Goal: Task Accomplishment & Management: Manage account settings

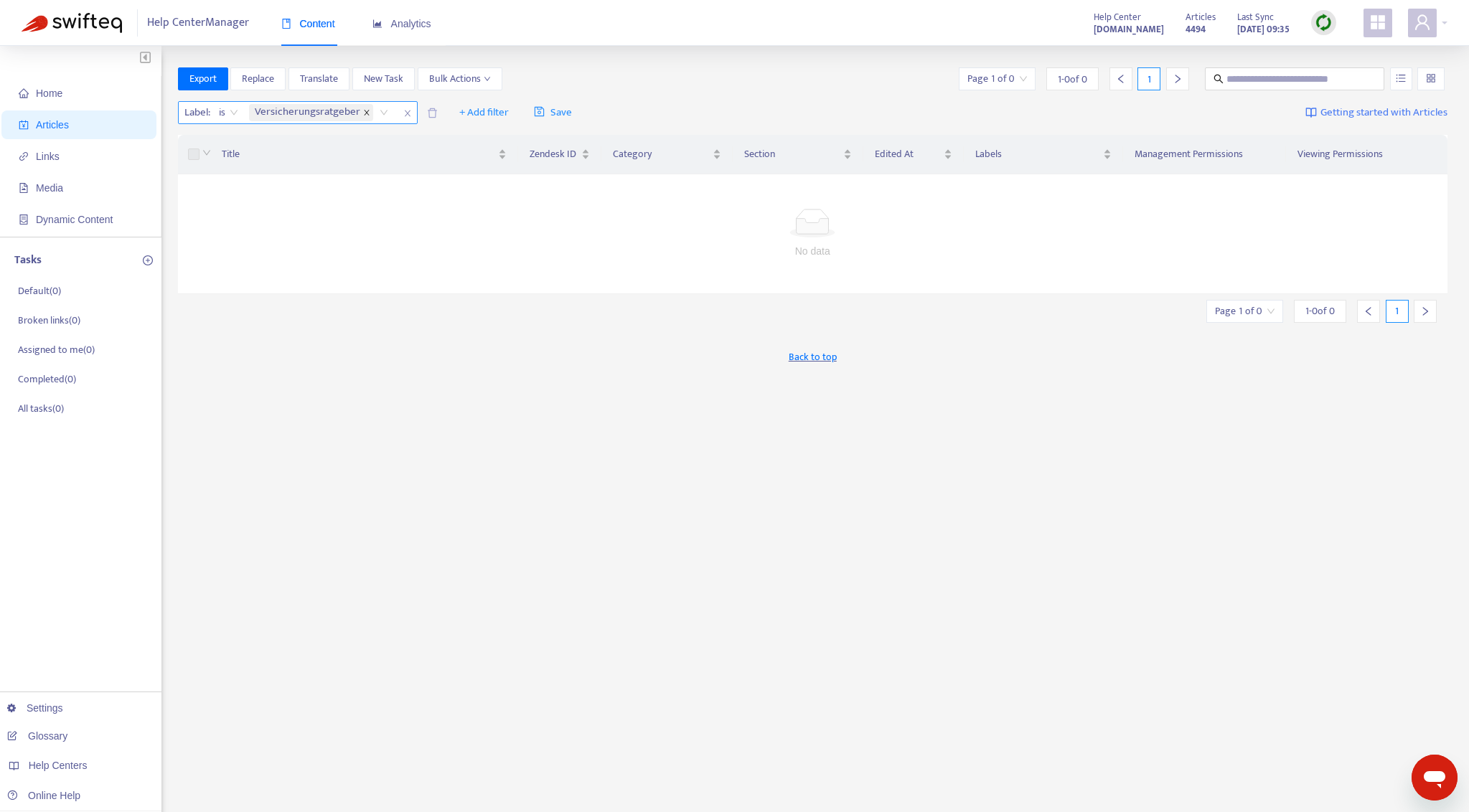
click at [363, 111] on icon "close" at bounding box center [366, 111] width 7 height 7
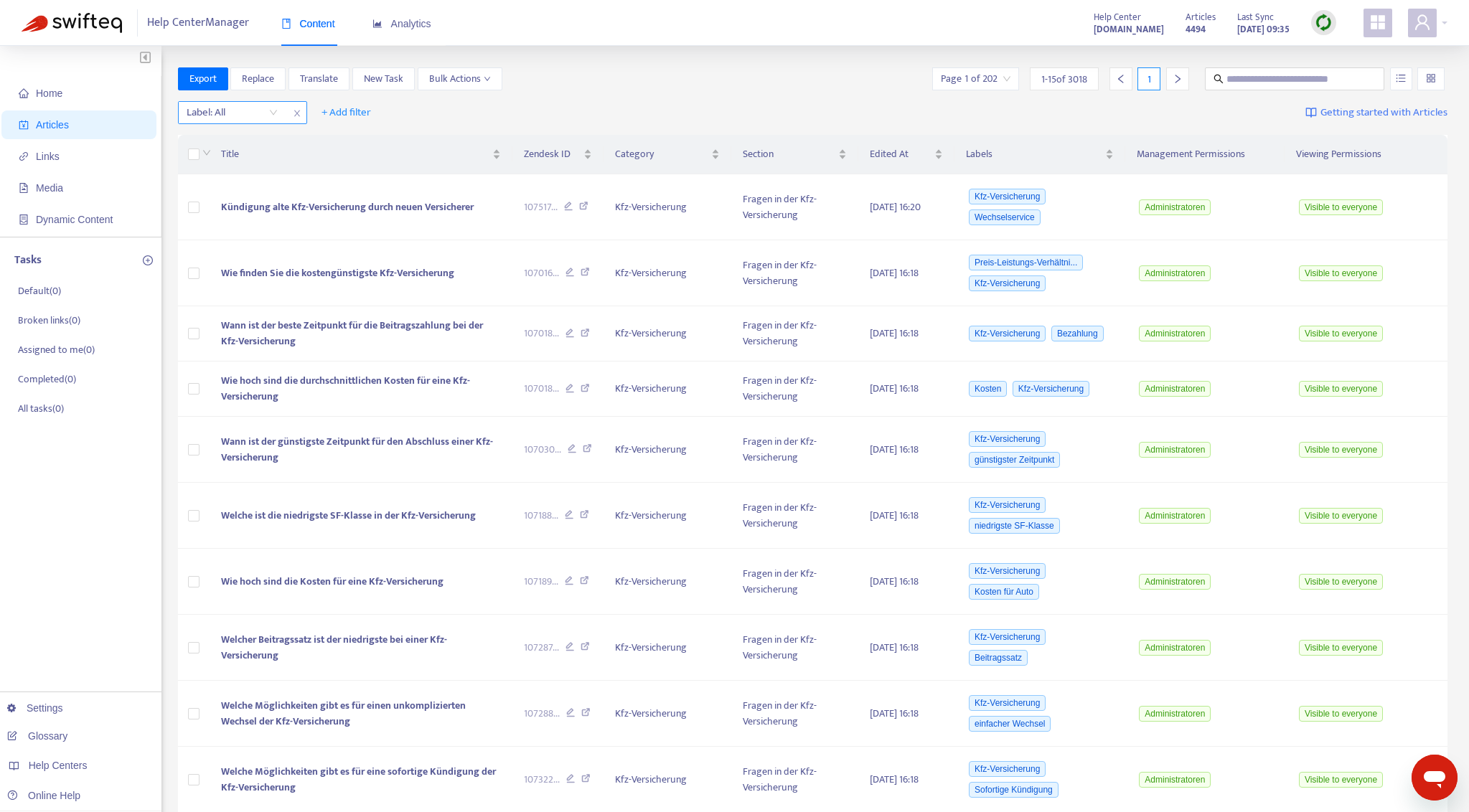
click at [1323, 22] on img at bounding box center [1323, 22] width 18 height 18
click at [1354, 72] on link "Full Sync" at bounding box center [1349, 74] width 52 height 16
click at [250, 617] on link "[DOMAIN_NAME]" at bounding box center [227, 618] width 97 height 12
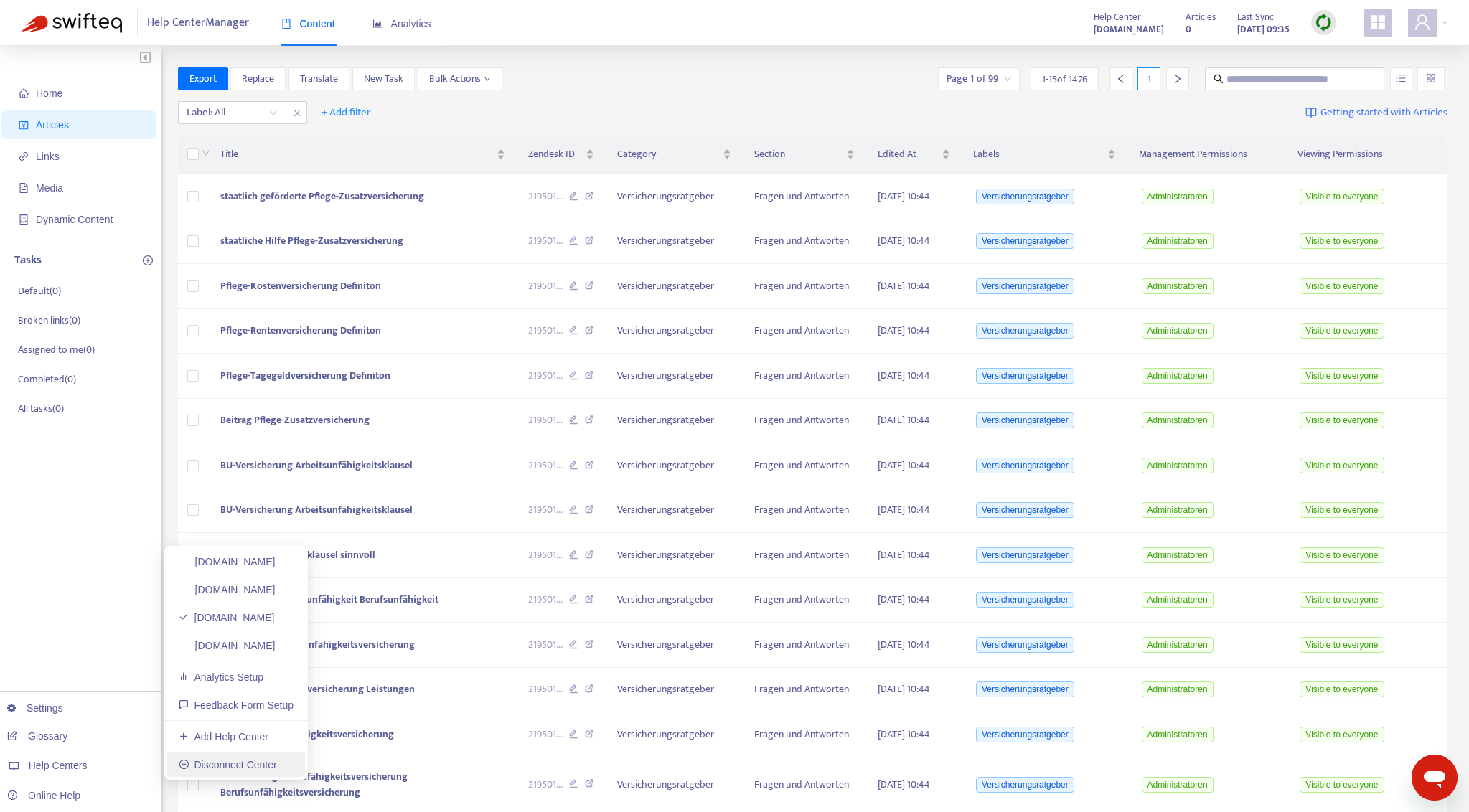
click at [220, 765] on link "Disconnect Center" at bounding box center [228, 765] width 98 height 12
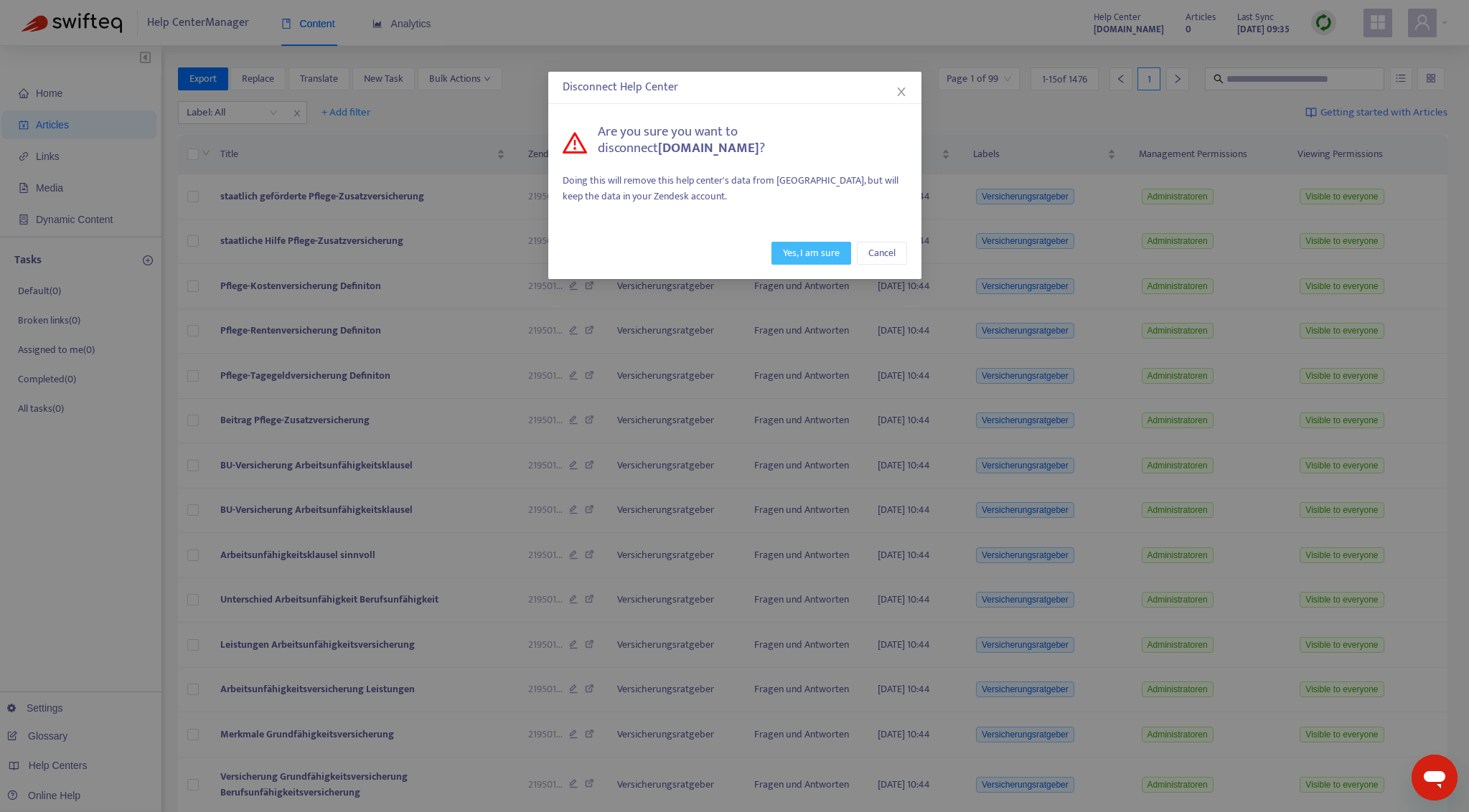
click at [816, 255] on span "Yes, I am sure" at bounding box center [810, 253] width 57 height 15
